Goal: Check status: Check status

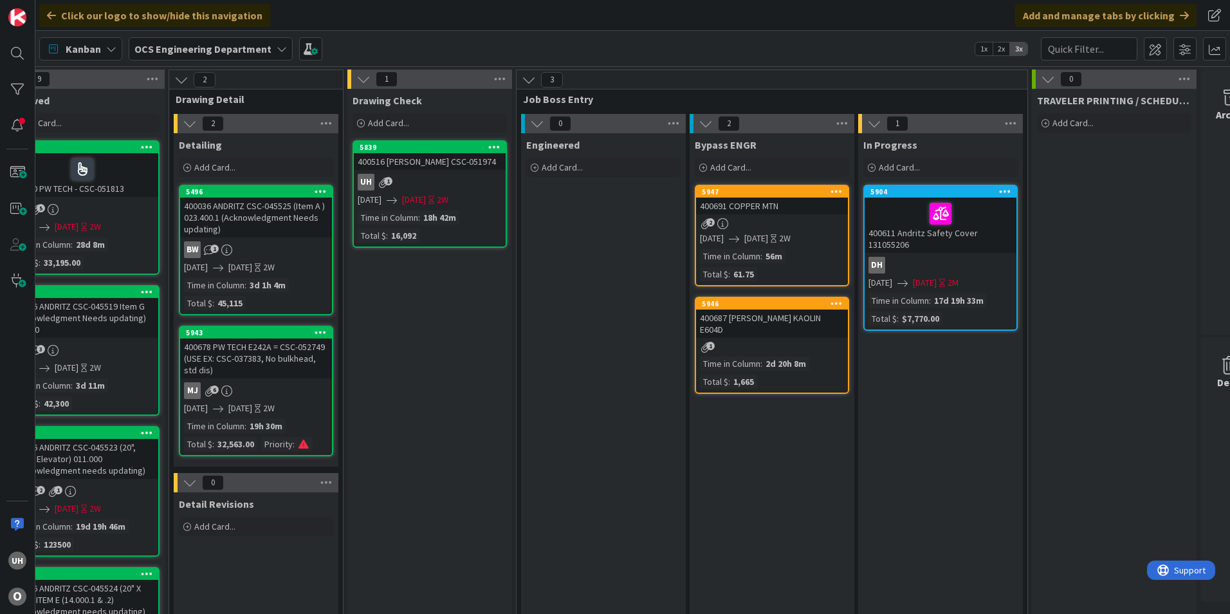
scroll to position [0, 1121]
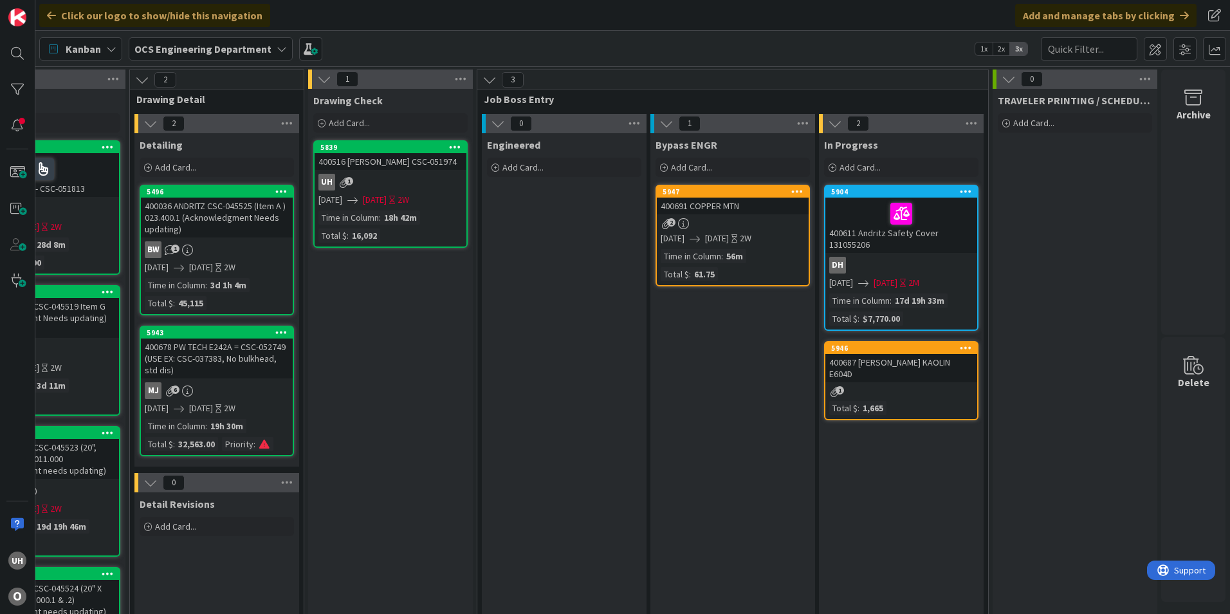
click at [752, 199] on div "400691 COPPER MTN" at bounding box center [733, 206] width 152 height 17
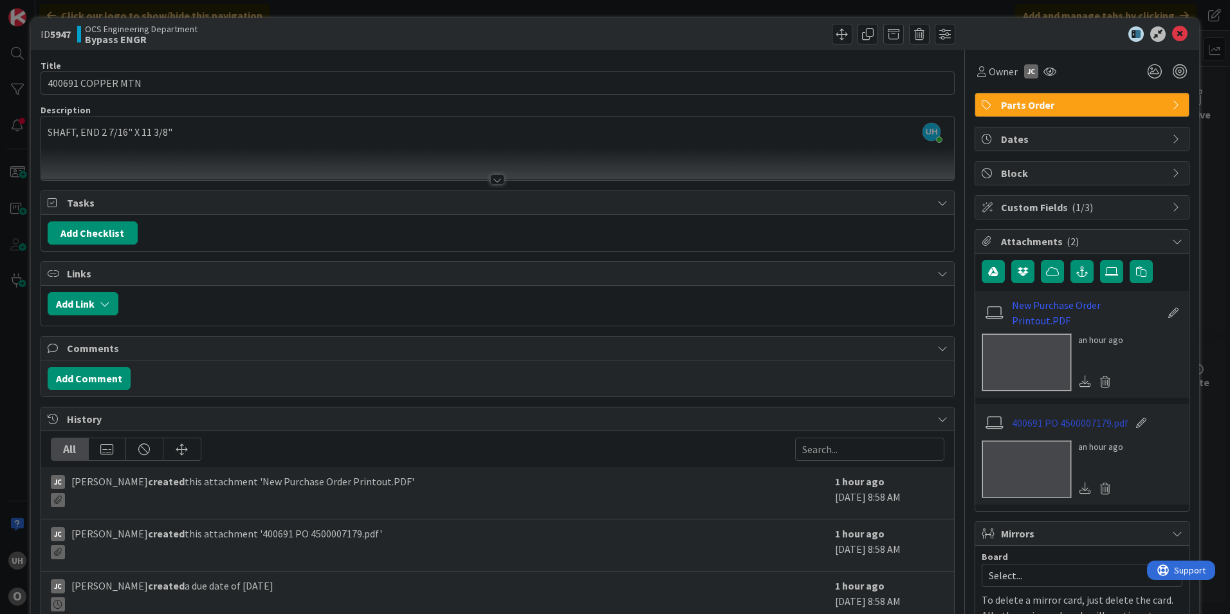
click at [1062, 417] on link "400691 PO 4500007179.pdf" at bounding box center [1070, 422] width 116 height 15
click at [1176, 34] on icon at bounding box center [1180, 33] width 15 height 15
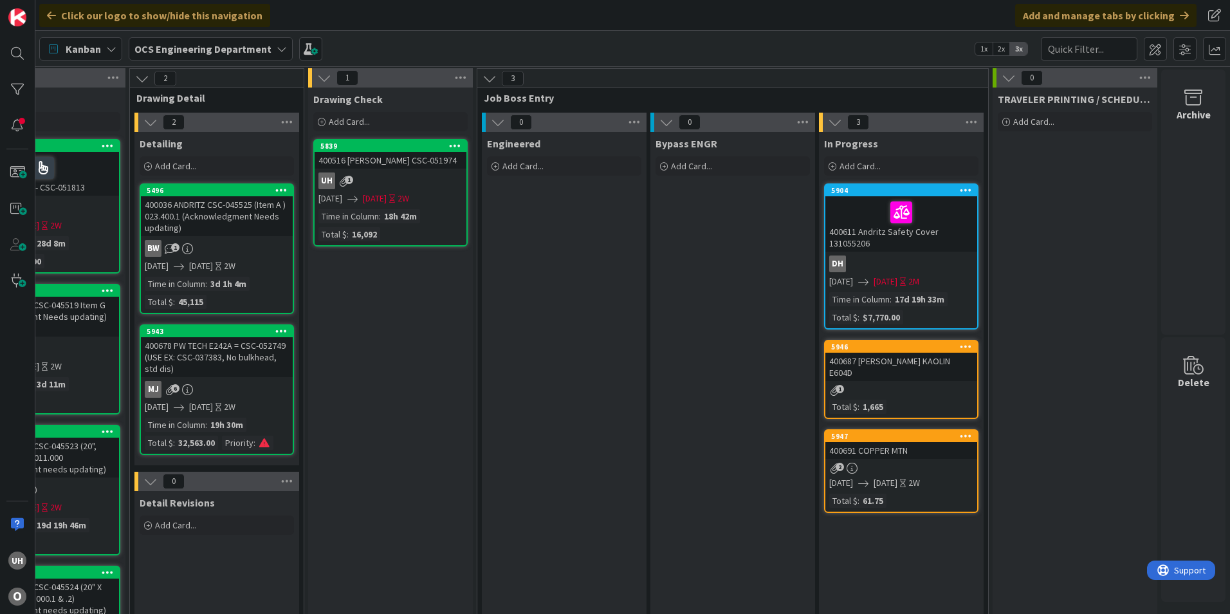
scroll to position [0, 1121]
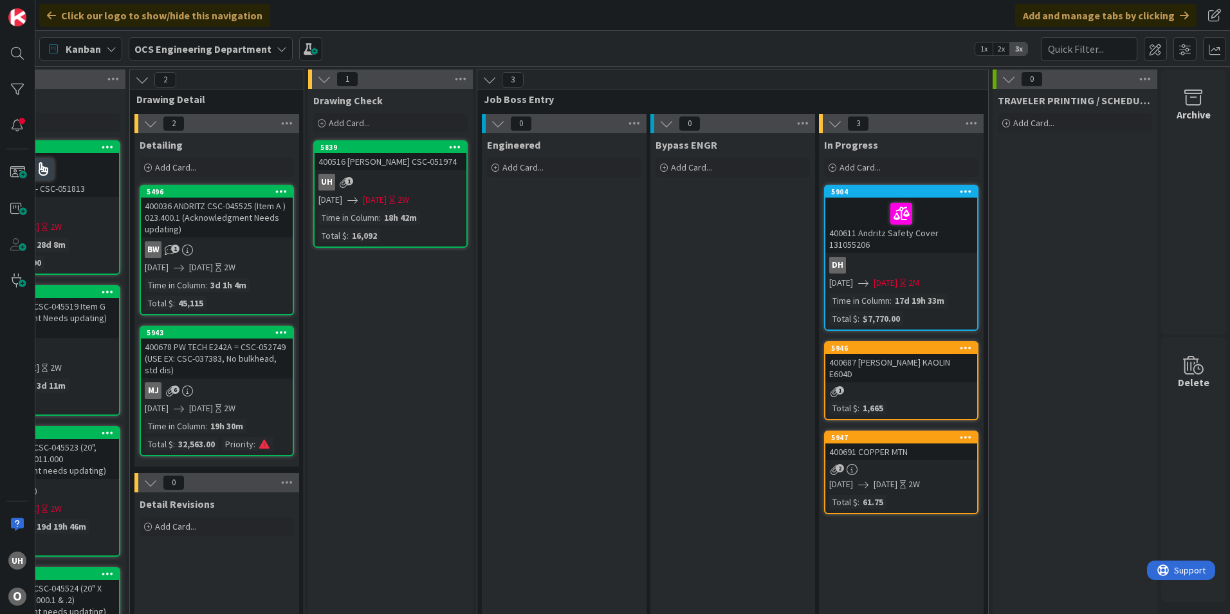
click at [913, 445] on div "400691 COPPER MTN" at bounding box center [902, 451] width 152 height 17
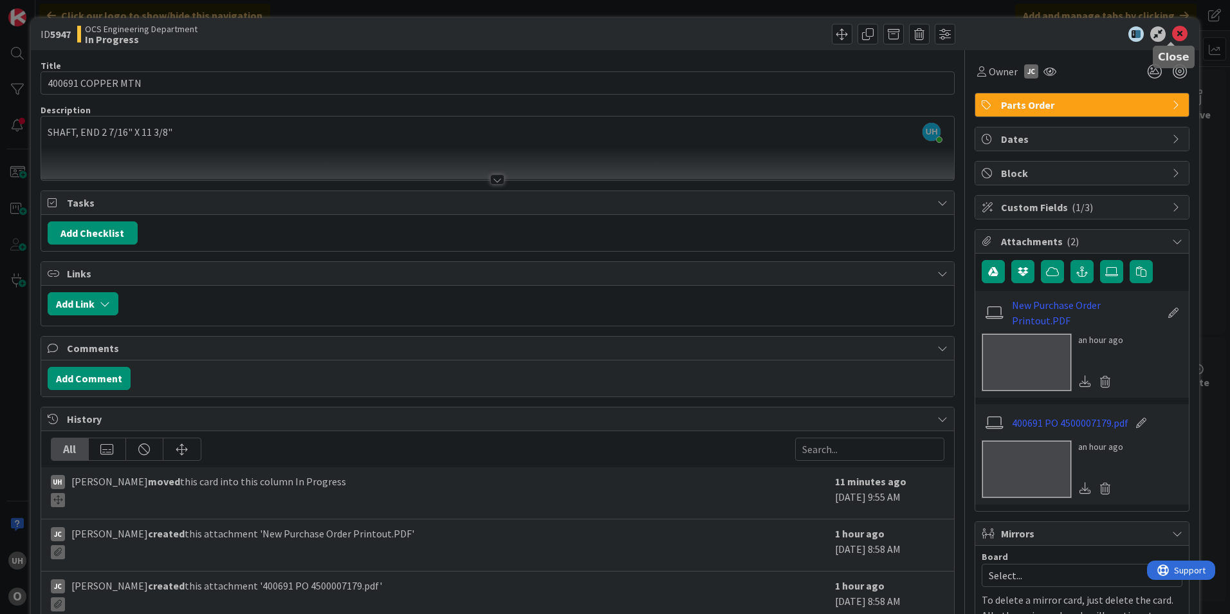
click at [1174, 32] on icon at bounding box center [1180, 33] width 15 height 15
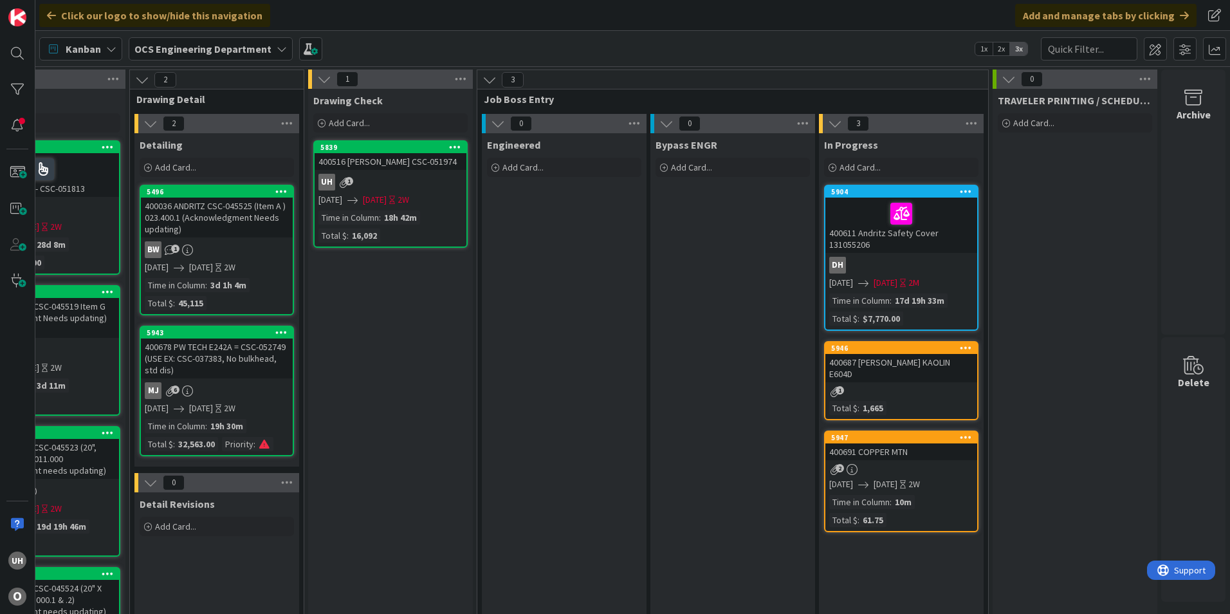
click at [916, 449] on div "5947 400691 COPPER MTN 2 10/10/2025 10/22/2025 2W Time in Column : 10m Total $ …" at bounding box center [901, 482] width 154 height 102
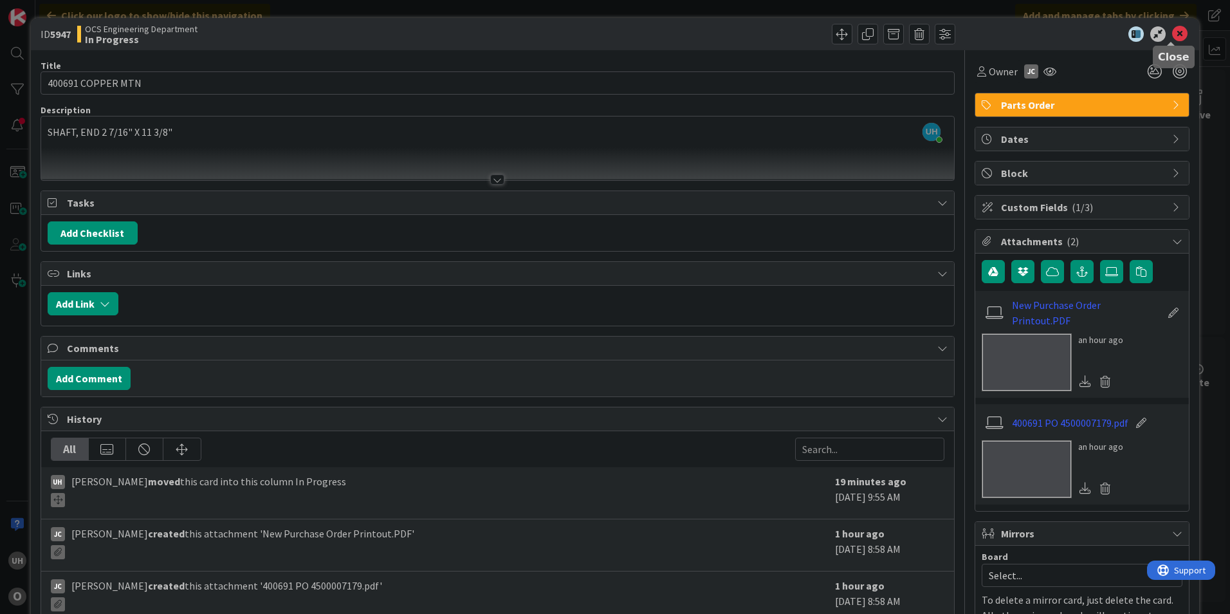
click at [1174, 27] on icon at bounding box center [1180, 33] width 15 height 15
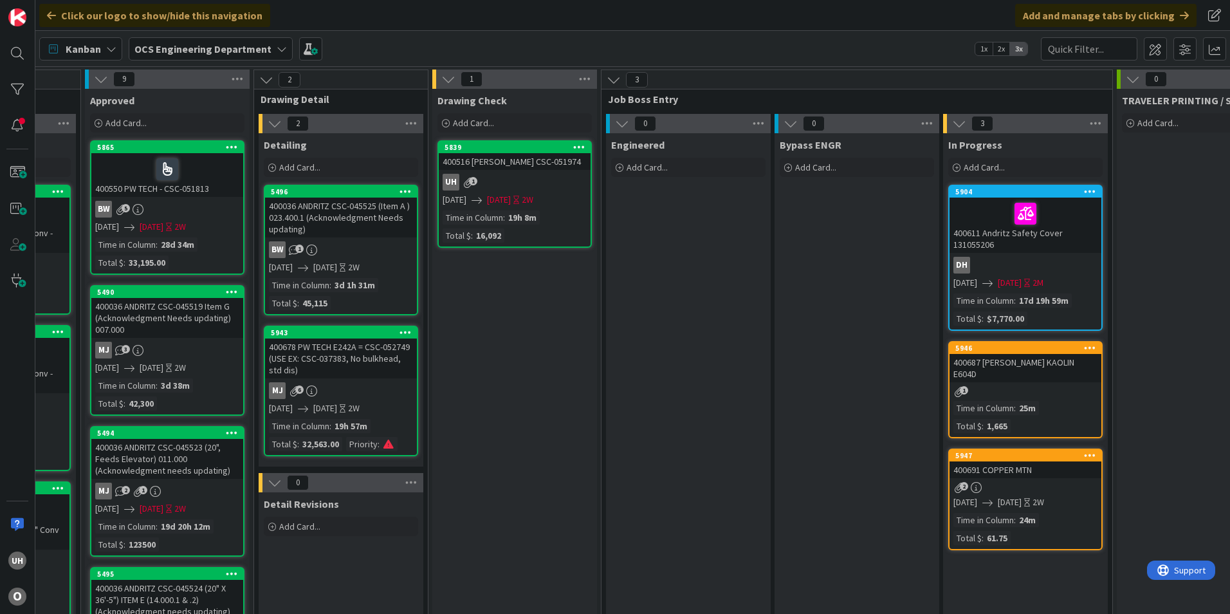
click at [1027, 482] on div "2" at bounding box center [1026, 487] width 152 height 11
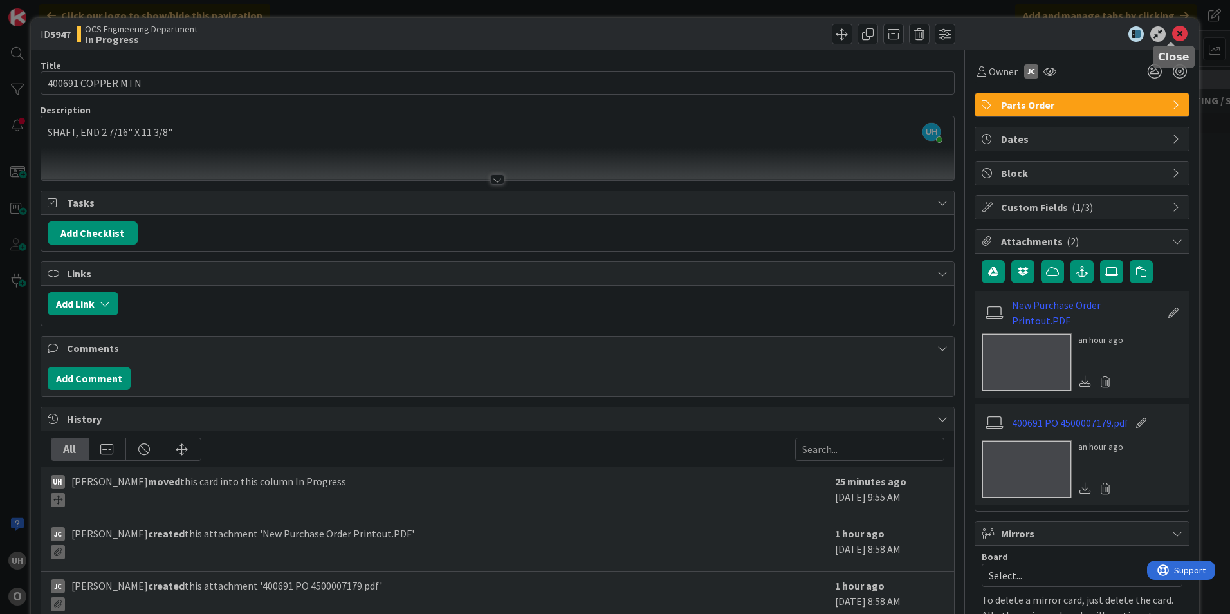
click at [1177, 29] on icon at bounding box center [1180, 33] width 15 height 15
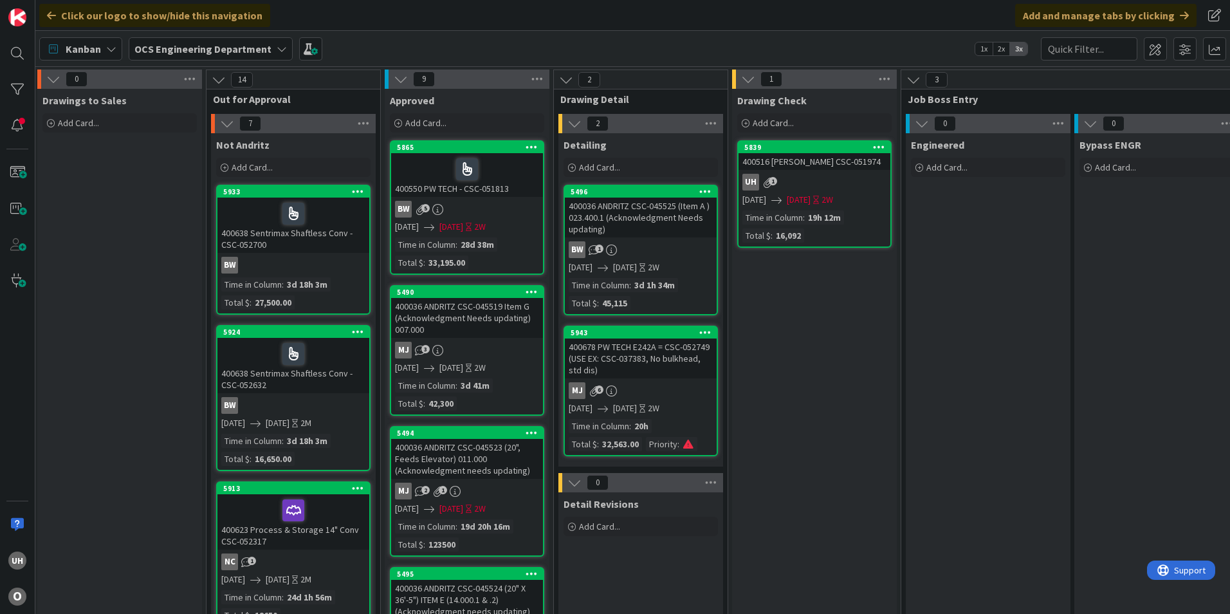
scroll to position [0, 1121]
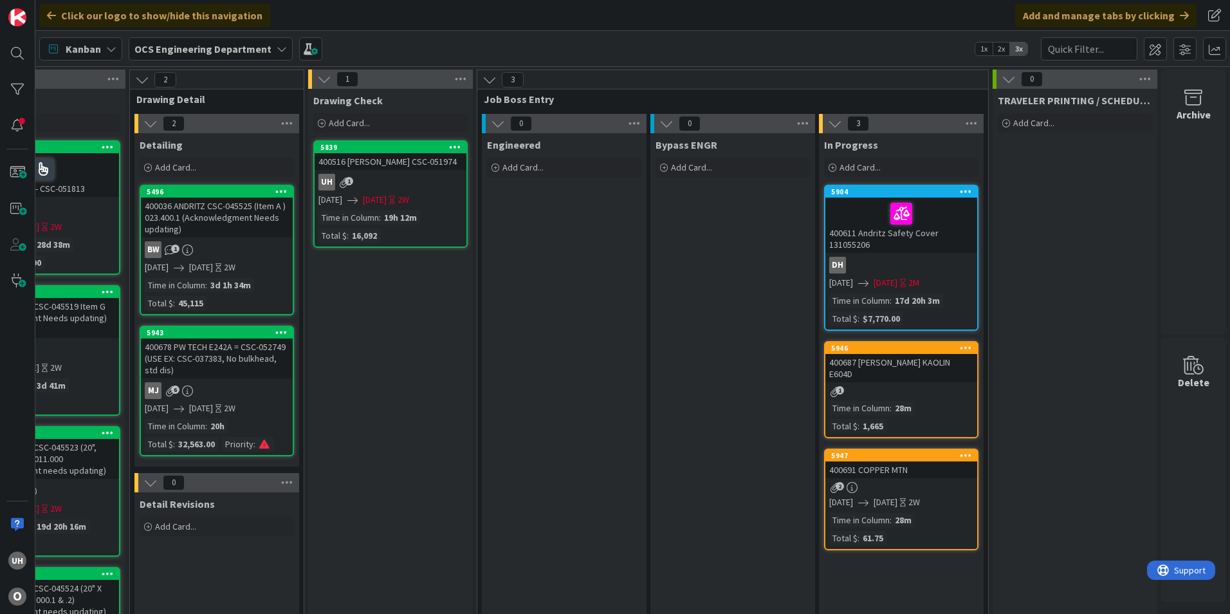
click at [893, 483] on div "5947 400691 COPPER MTN 2 10/10/2025 10/22/2025 2W Time in Column : 28m Total $ …" at bounding box center [901, 500] width 154 height 102
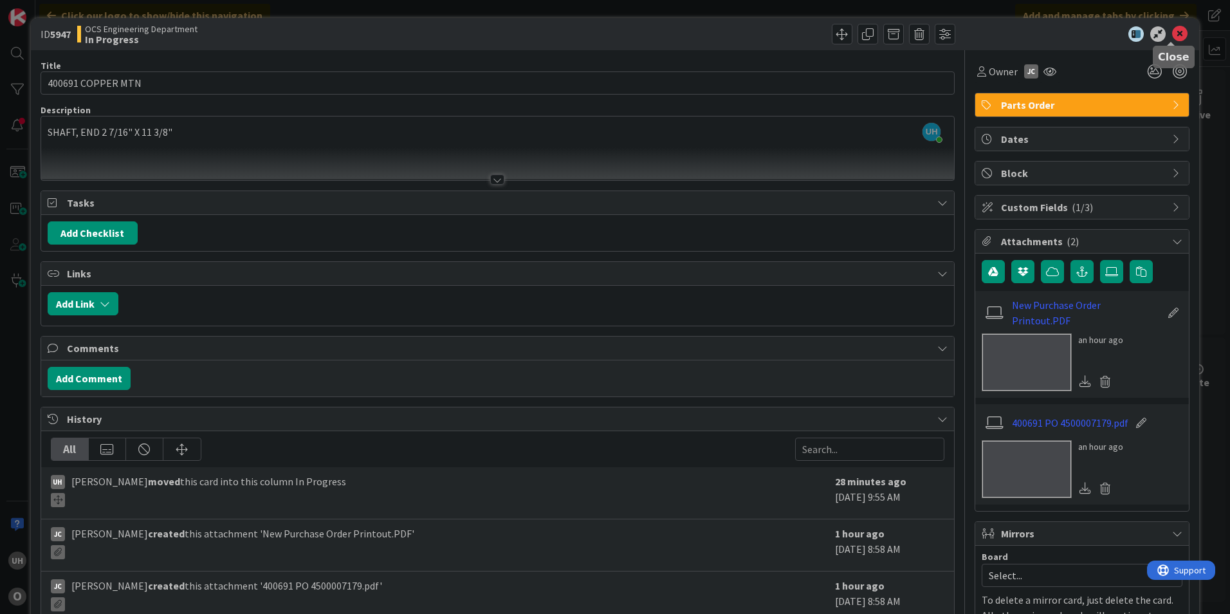
click at [1178, 37] on icon at bounding box center [1180, 33] width 15 height 15
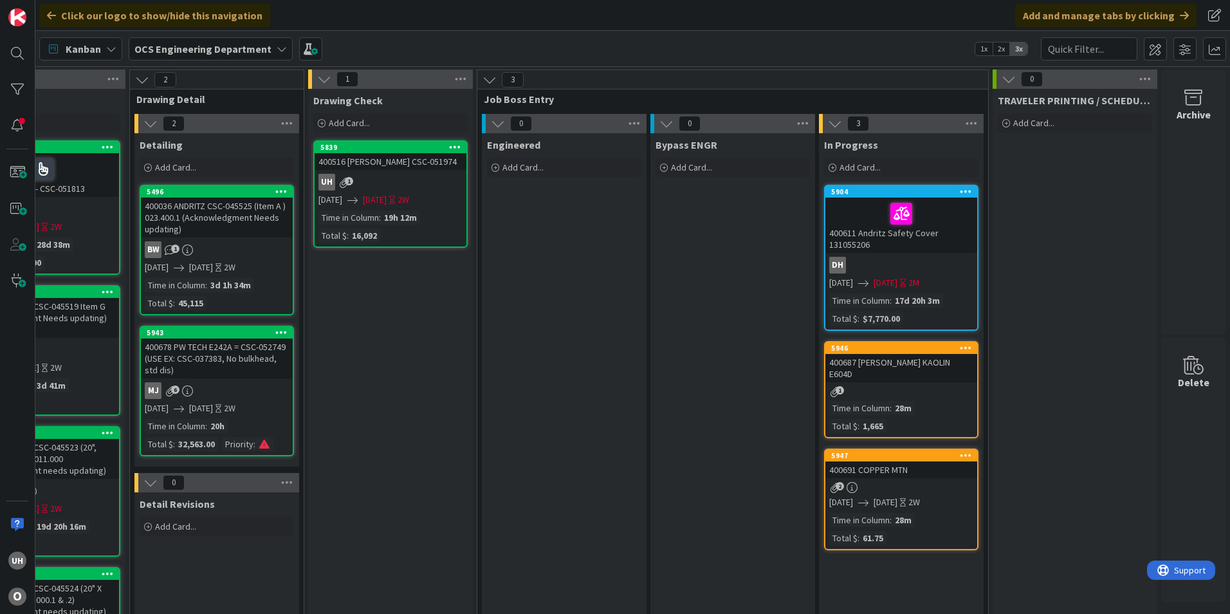
click at [909, 461] on div "400691 COPPER MTN" at bounding box center [902, 469] width 152 height 17
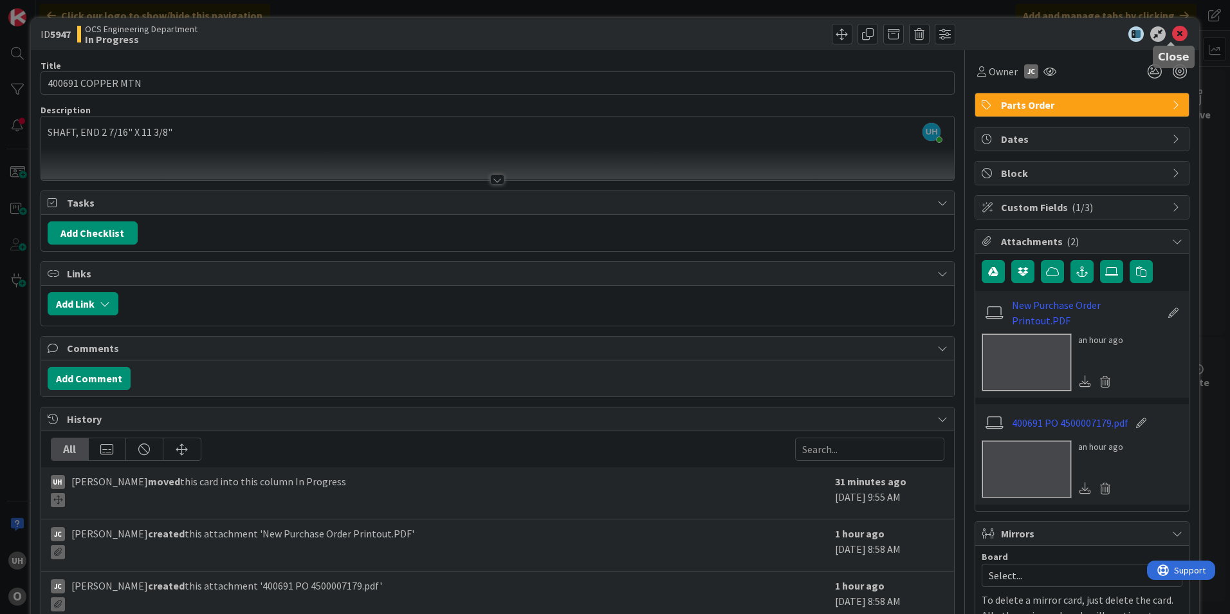
click at [1173, 29] on icon at bounding box center [1180, 33] width 15 height 15
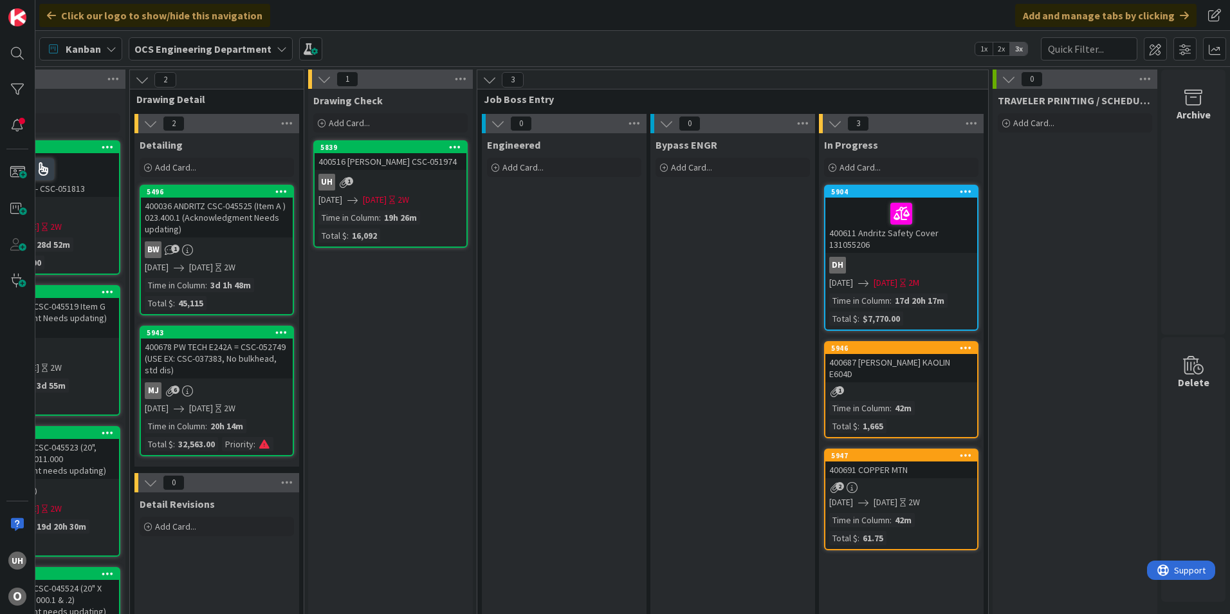
click at [907, 469] on div "5947 400691 COPPER MTN 2 [DATE] [DATE] 2W Time in [GEOGRAPHIC_DATA] : 42m Total…" at bounding box center [901, 500] width 154 height 102
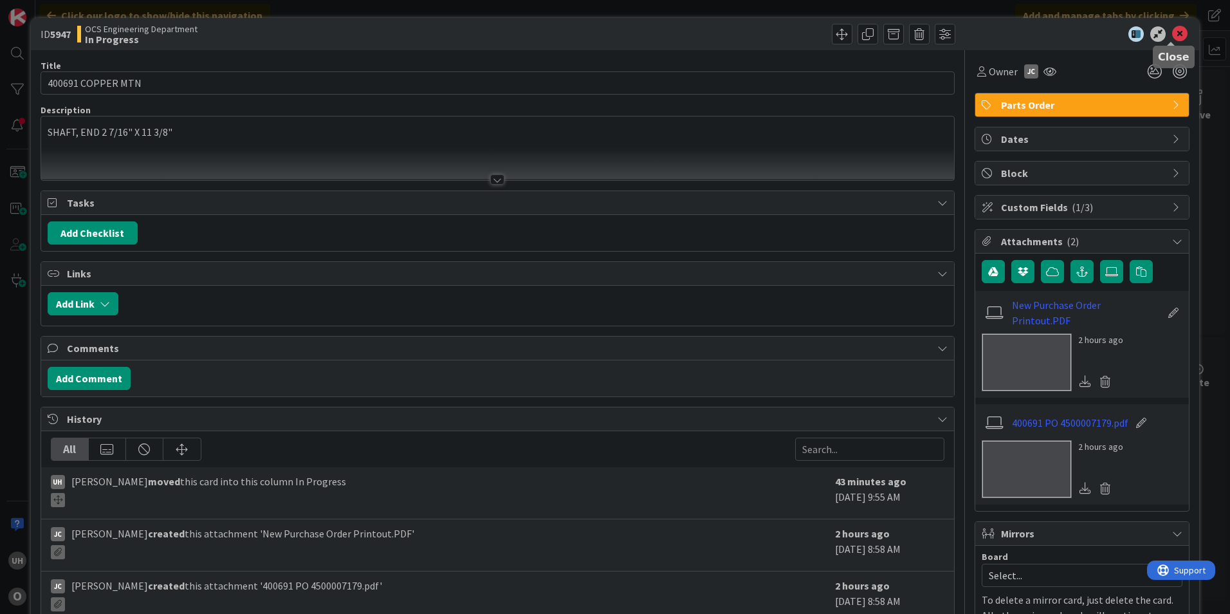
click at [1173, 36] on icon at bounding box center [1180, 33] width 15 height 15
